Goal: Task Accomplishment & Management: Manage account settings

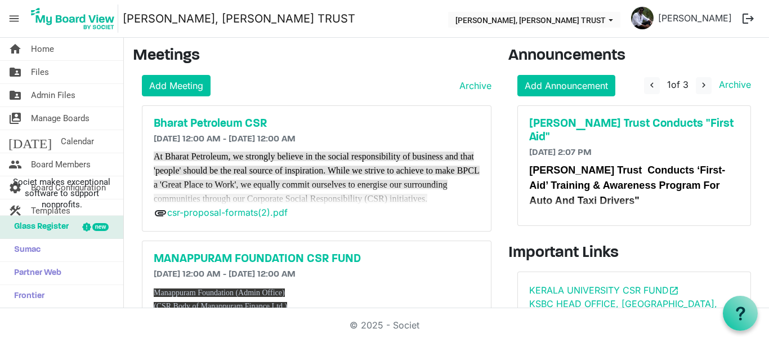
click at [53, 51] on span "Home" at bounding box center [42, 49] width 23 height 23
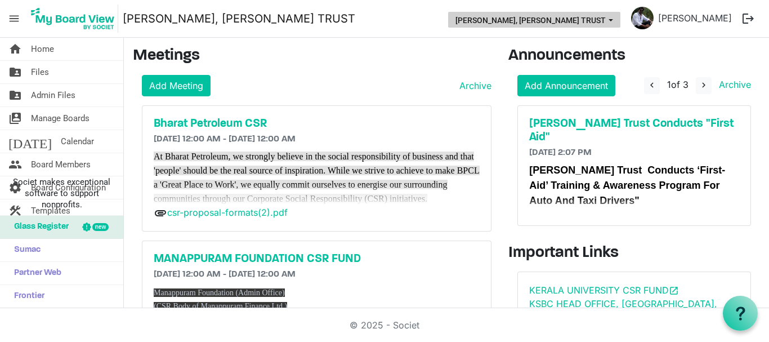
click at [571, 23] on button "[PERSON_NAME], [PERSON_NAME] TRUST" at bounding box center [534, 20] width 172 height 16
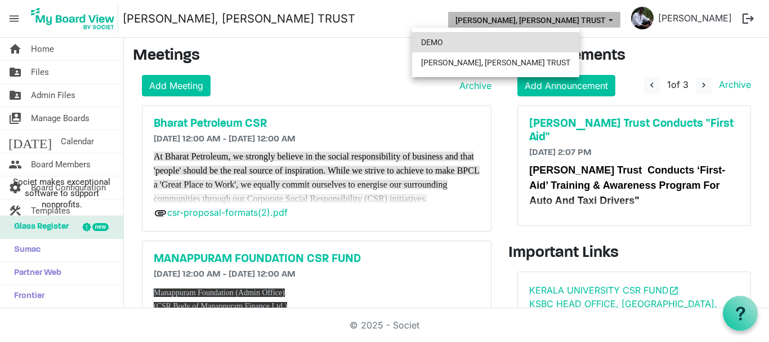
click at [441, 41] on li "DEMO" at bounding box center [495, 42] width 167 height 20
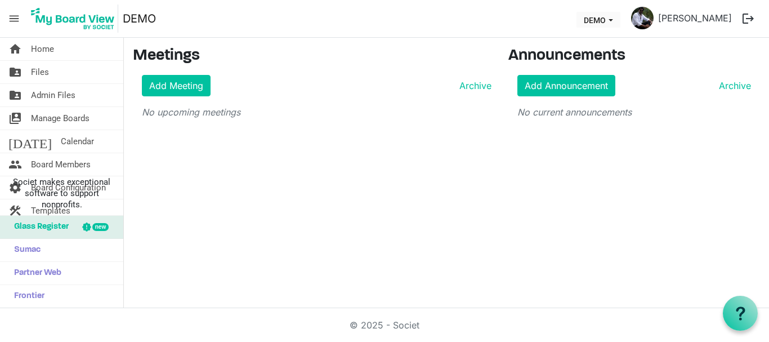
click at [15, 18] on span "menu" at bounding box center [13, 18] width 21 height 21
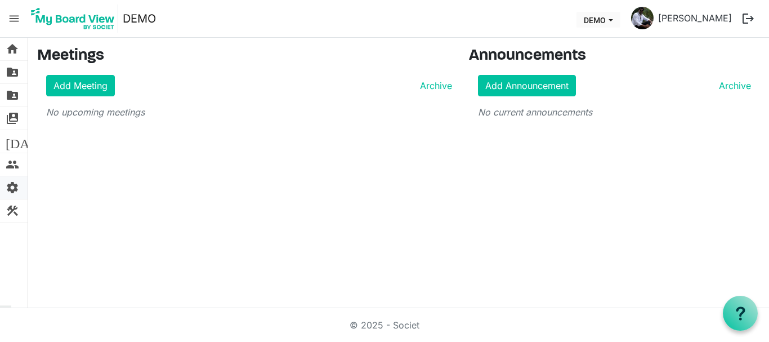
click at [8, 189] on span "settings" at bounding box center [13, 187] width 14 height 23
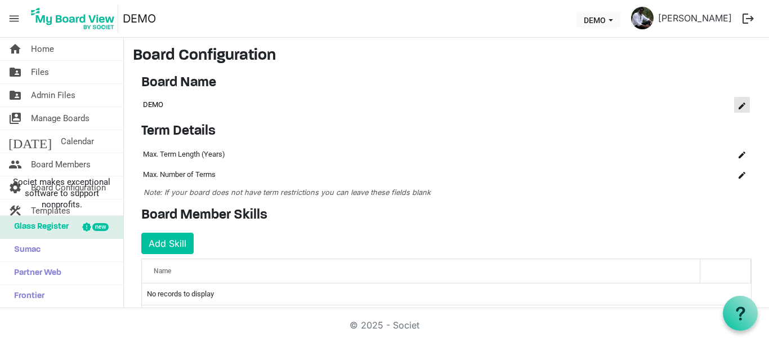
click at [739, 102] on span "is Command column column header" at bounding box center [742, 105] width 7 height 7
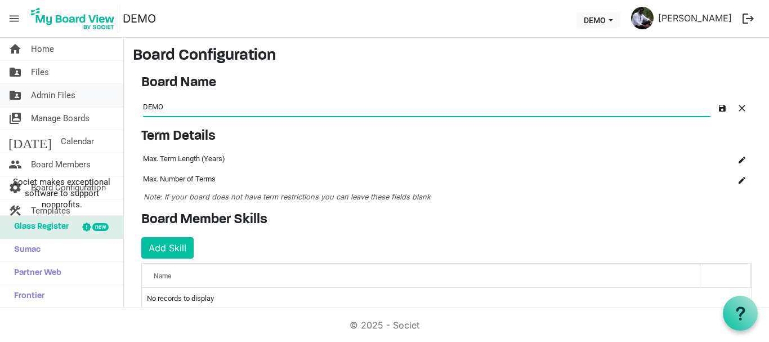
drag, startPoint x: 185, startPoint y: 106, endPoint x: 118, endPoint y: 106, distance: 67.0
click at [118, 106] on div "home Home folder_shared Files folder_shared Admin Files switch_account Manage B…" at bounding box center [384, 173] width 769 height 270
type input "OASIS CHARITABLE TRUST"
click at [719, 108] on span "button" at bounding box center [722, 108] width 7 height 7
